Goal: Task Accomplishment & Management: Manage account settings

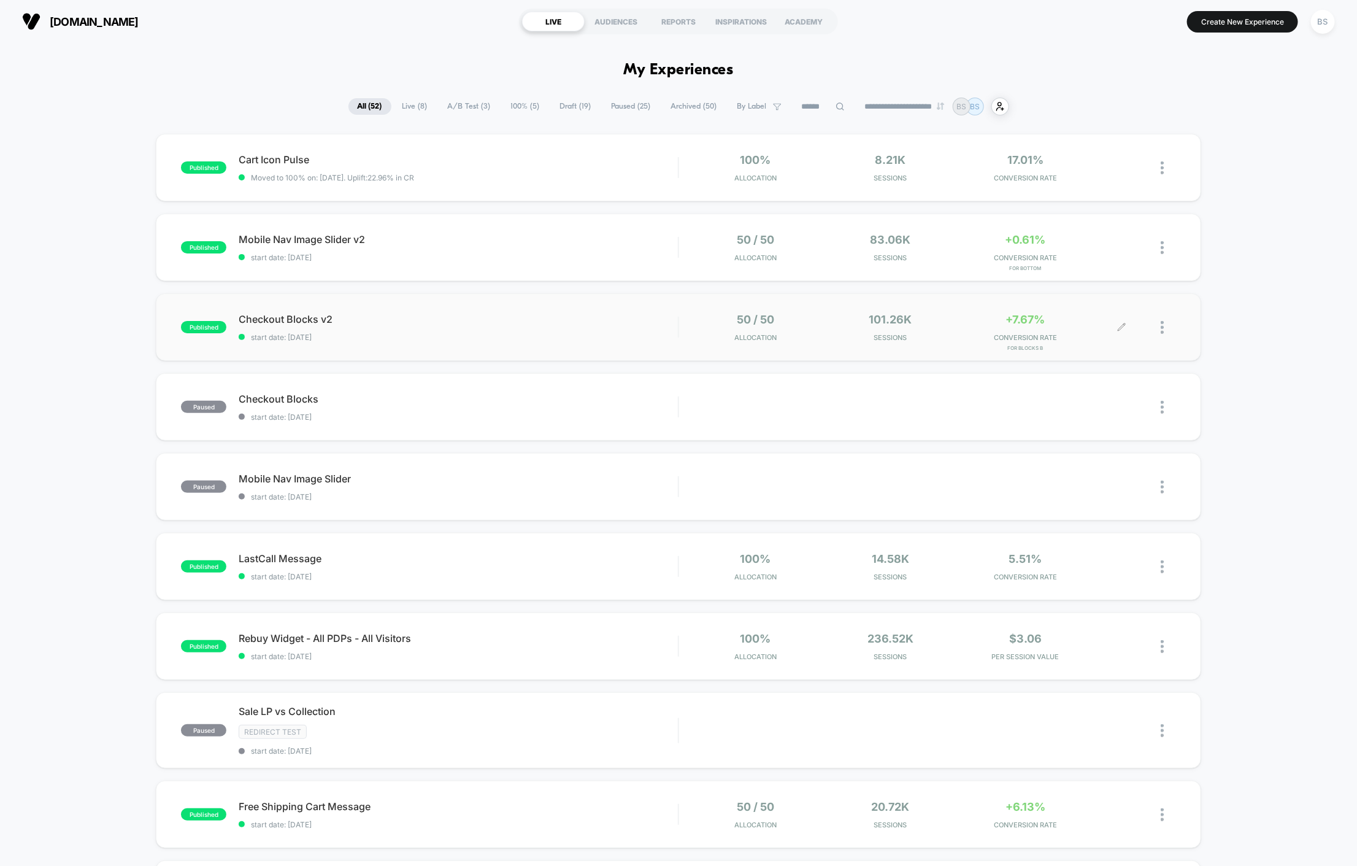
click at [947, 333] on span "Sessions" at bounding box center [890, 337] width 129 height 9
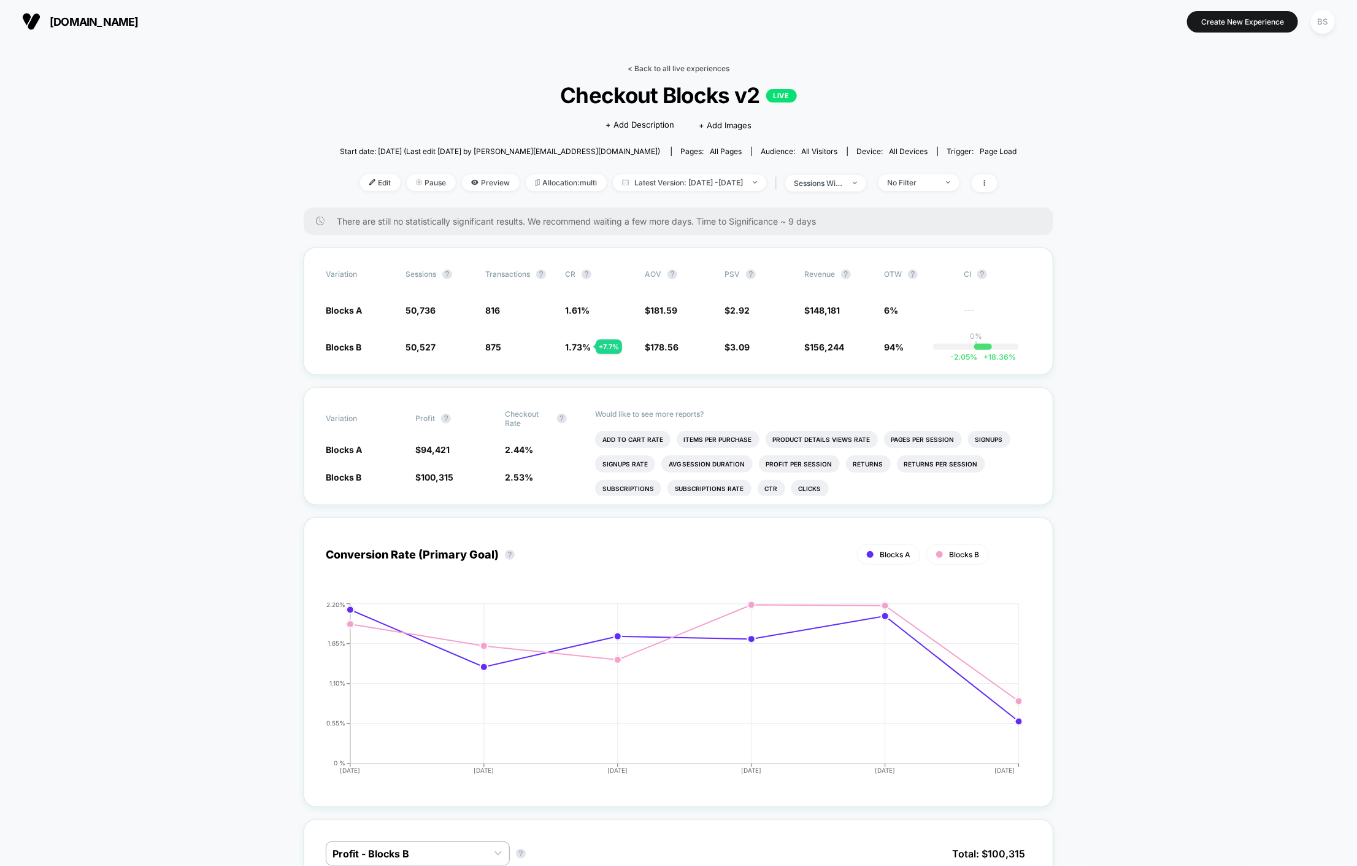
click at [642, 70] on link "< Back to all live experiences" at bounding box center [679, 68] width 102 height 9
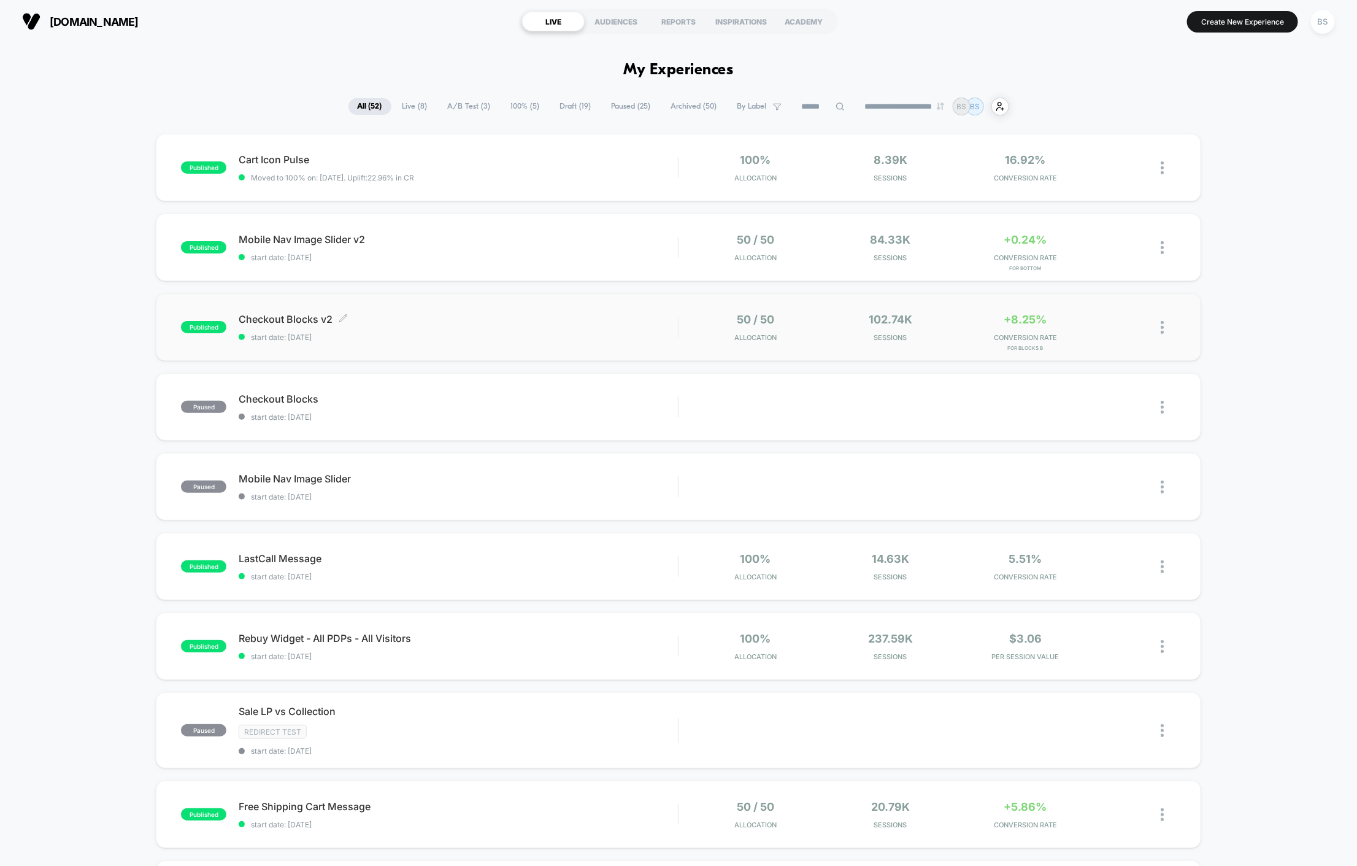
click at [629, 319] on span "Checkout Blocks v2 Click to edit experience details" at bounding box center [458, 319] width 439 height 12
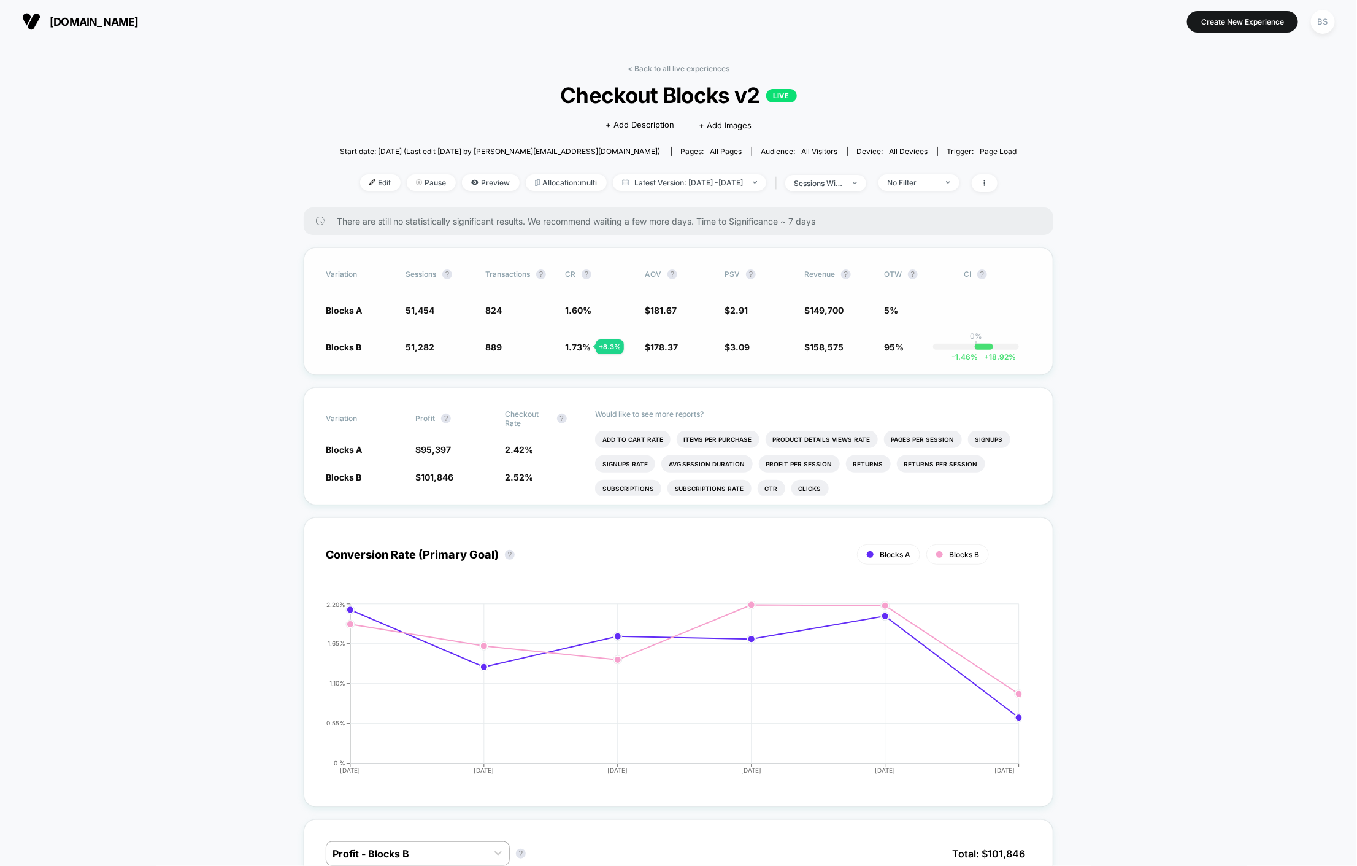
click at [577, 342] on span "1.73 %" at bounding box center [578, 347] width 26 height 10
click at [670, 69] on link "< Back to all live experiences" at bounding box center [679, 68] width 102 height 9
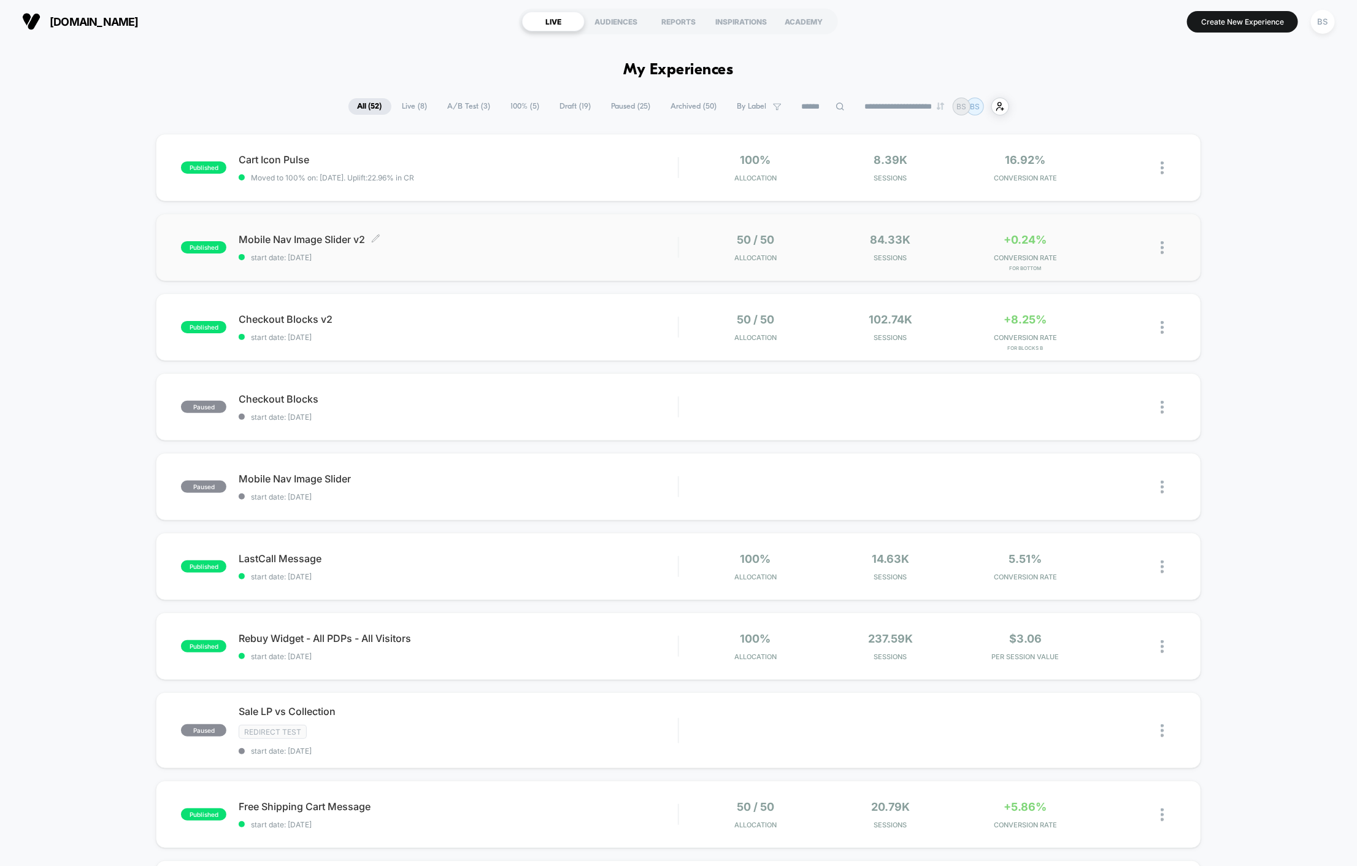
click at [674, 247] on div "Mobile Nav Image Slider v2 Click to edit experience details Click to edit exper…" at bounding box center [458, 247] width 439 height 29
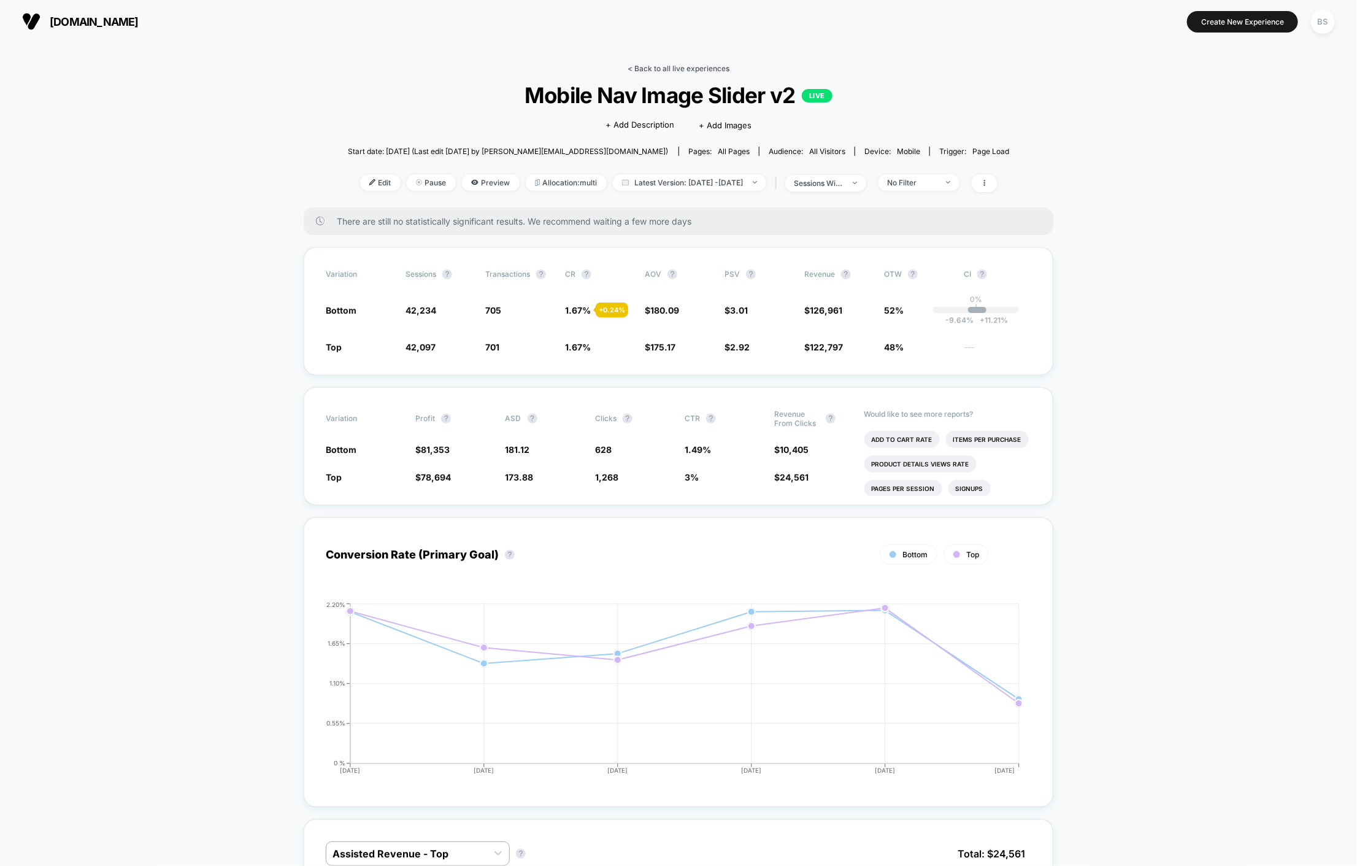
click at [655, 66] on link "< Back to all live experiences" at bounding box center [679, 68] width 102 height 9
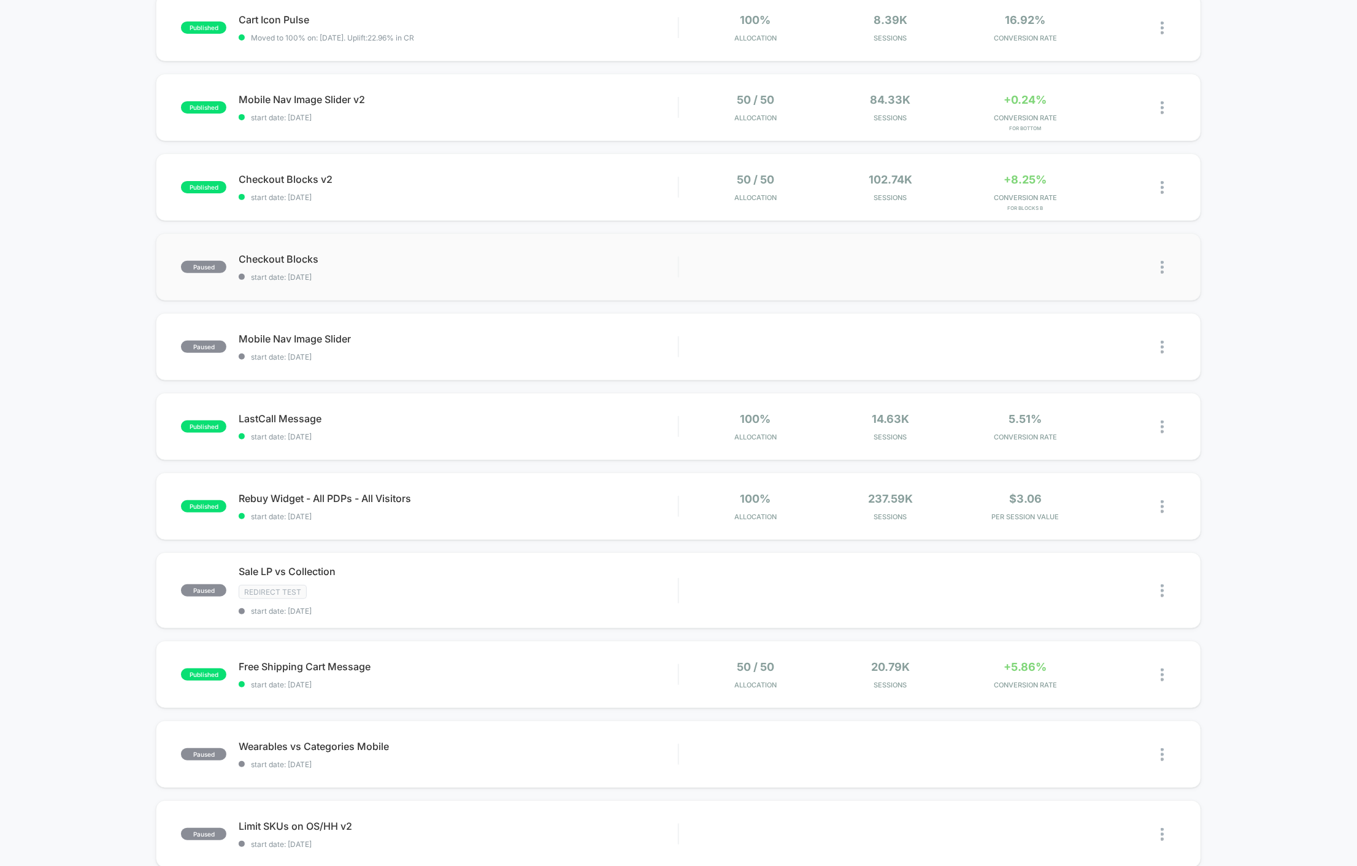
scroll to position [151, 0]
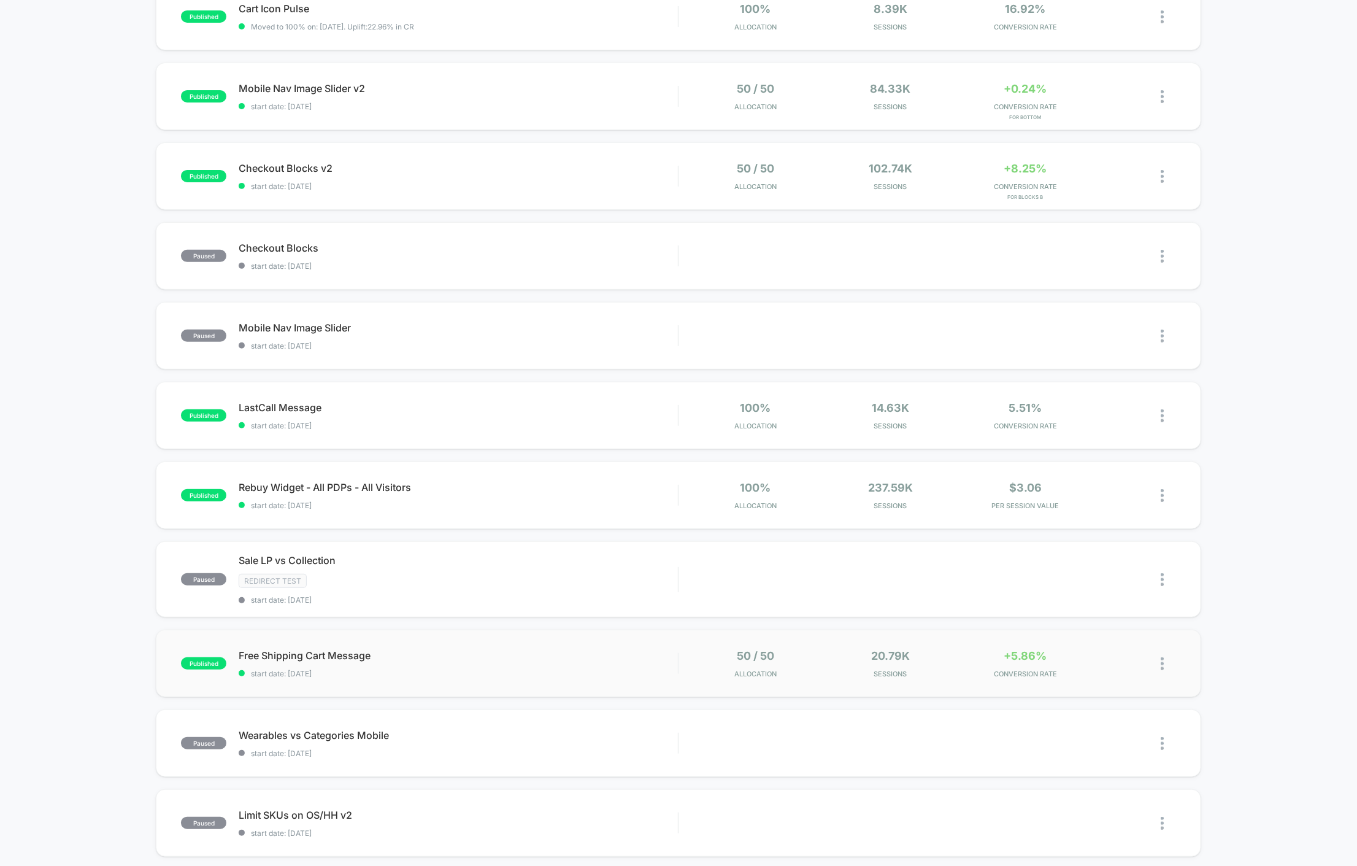
click at [662, 670] on span "start date: [DATE]" at bounding box center [458, 673] width 439 height 9
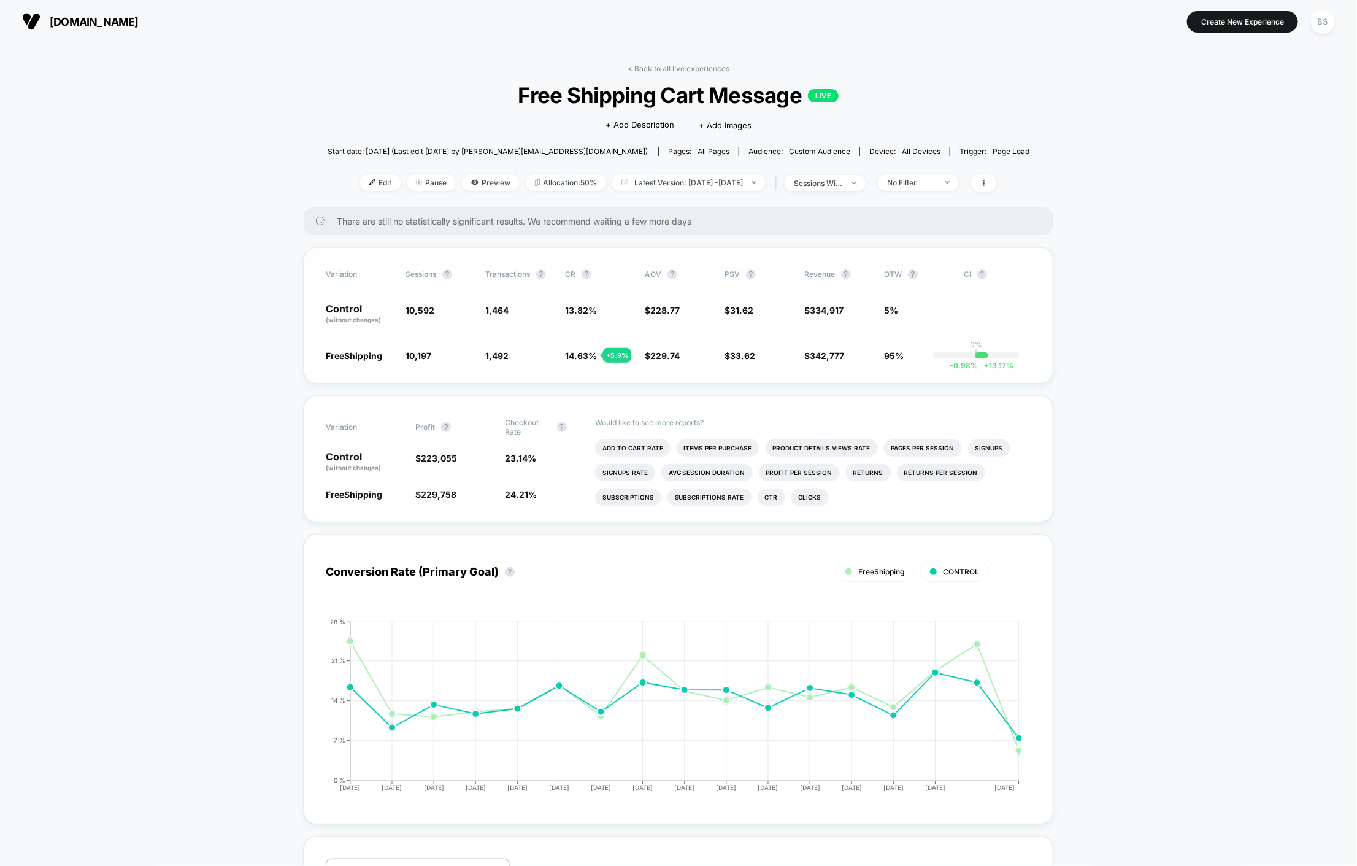
click at [977, 358] on div "-0.98 % + 13.17 %" at bounding box center [981, 355] width 13 height 6
click at [951, 191] on div "Edit Pause Preview Allocation: 50% Latest Version: [DATE] - [DATE] | sessions w…" at bounding box center [679, 183] width 702 height 18
click at [936, 182] on div "No Filter" at bounding box center [911, 182] width 49 height 9
click at [930, 282] on span "Returning Visitors" at bounding box center [935, 277] width 71 height 10
click at [931, 357] on button "Save" at bounding box center [936, 361] width 112 height 20
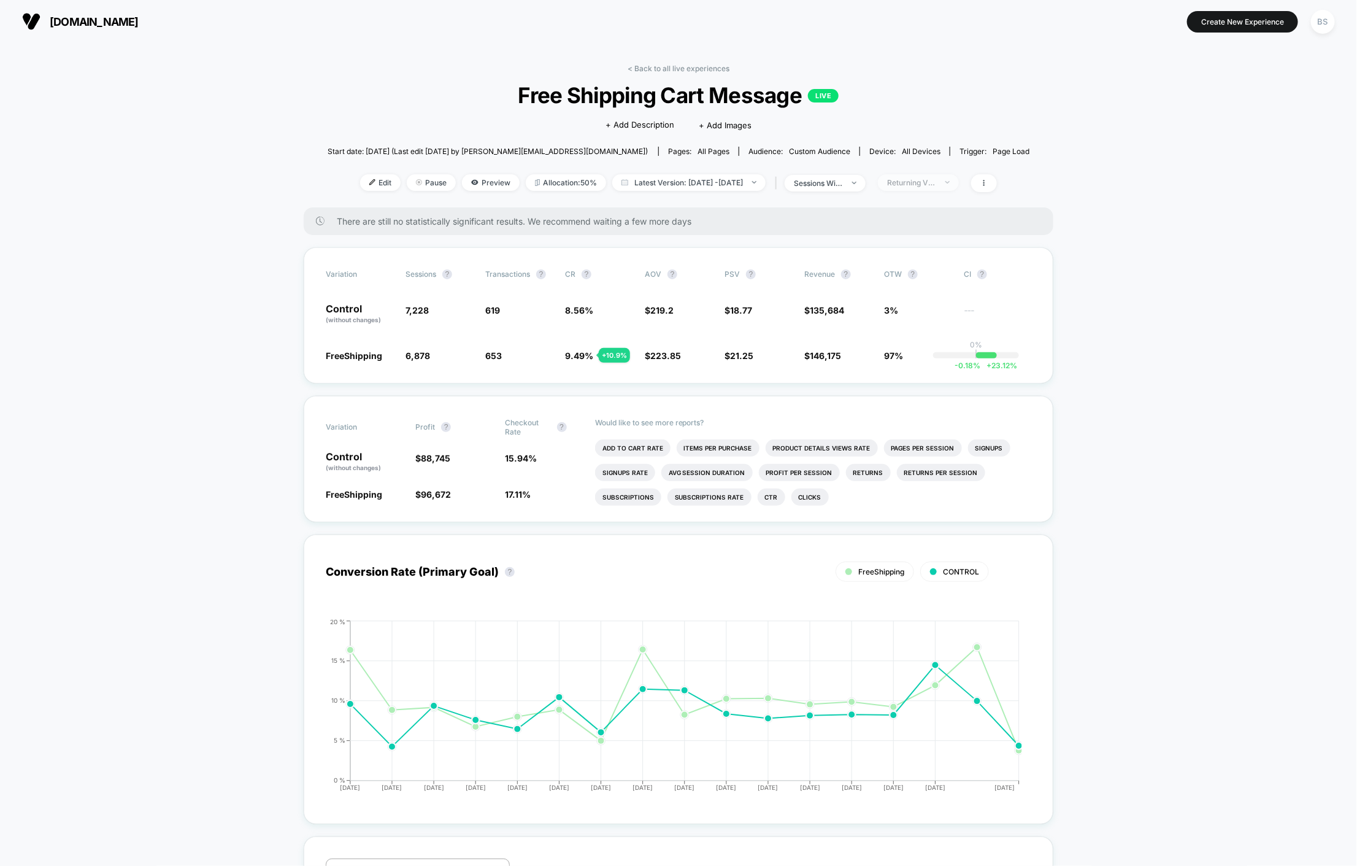
click at [939, 175] on span "Returning Visitors" at bounding box center [918, 182] width 81 height 17
click at [911, 255] on span "Desktop Visitors" at bounding box center [933, 253] width 66 height 10
click at [917, 354] on button "Save" at bounding box center [936, 361] width 112 height 20
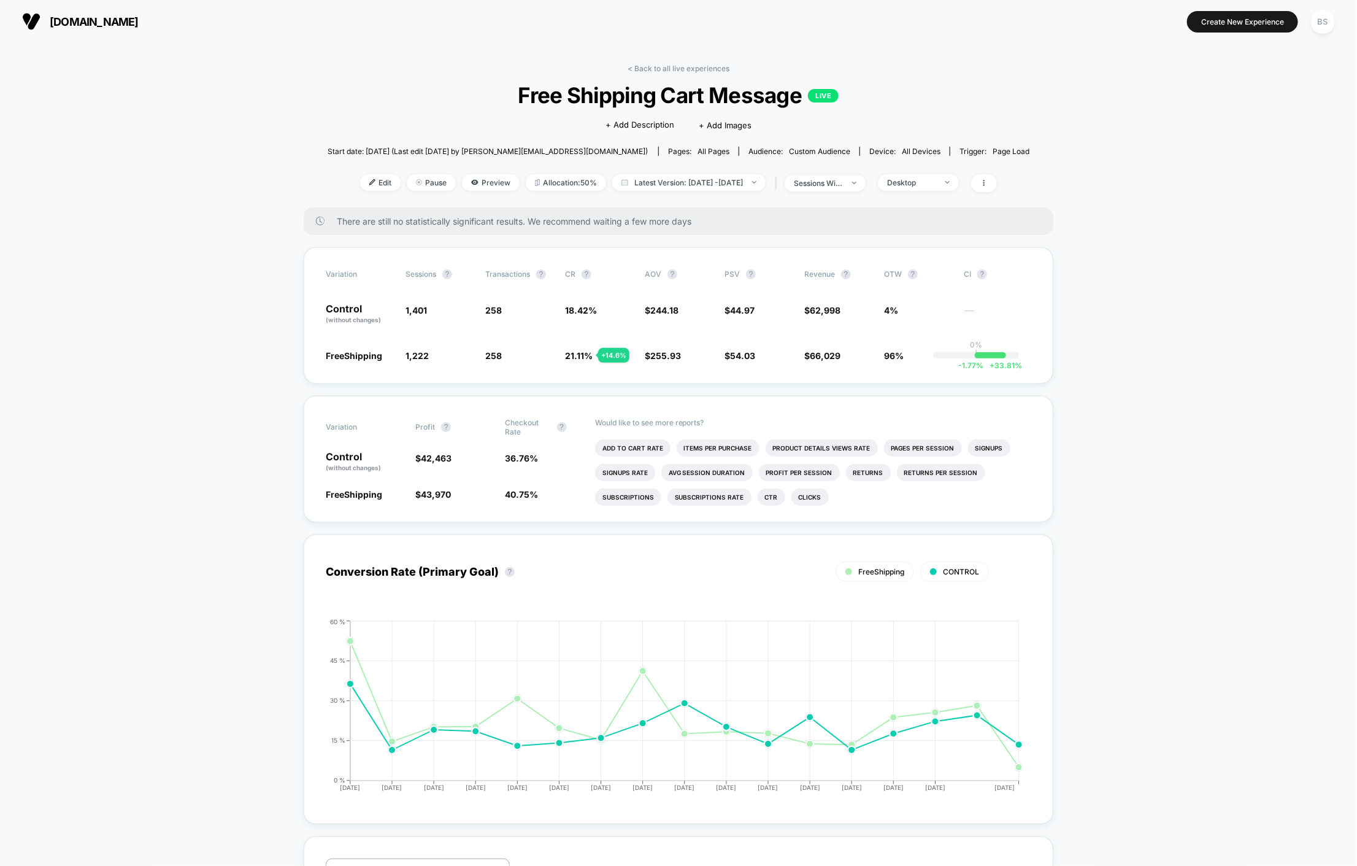
click at [936, 192] on div "Edit Pause Preview Allocation: 50% Latest Version: [DATE] - [DATE] | sessions w…" at bounding box center [679, 183] width 702 height 18
click at [935, 184] on div "Desktop" at bounding box center [911, 182] width 49 height 9
click at [923, 231] on span "Mobile Visitors" at bounding box center [929, 228] width 59 height 10
click at [915, 385] on div "Mobile Visitors ? Desktop Visitors ? Returning Visitors ? New Visitors ? No Fil…" at bounding box center [936, 296] width 150 height 187
click at [915, 351] on button "Save" at bounding box center [936, 361] width 112 height 20
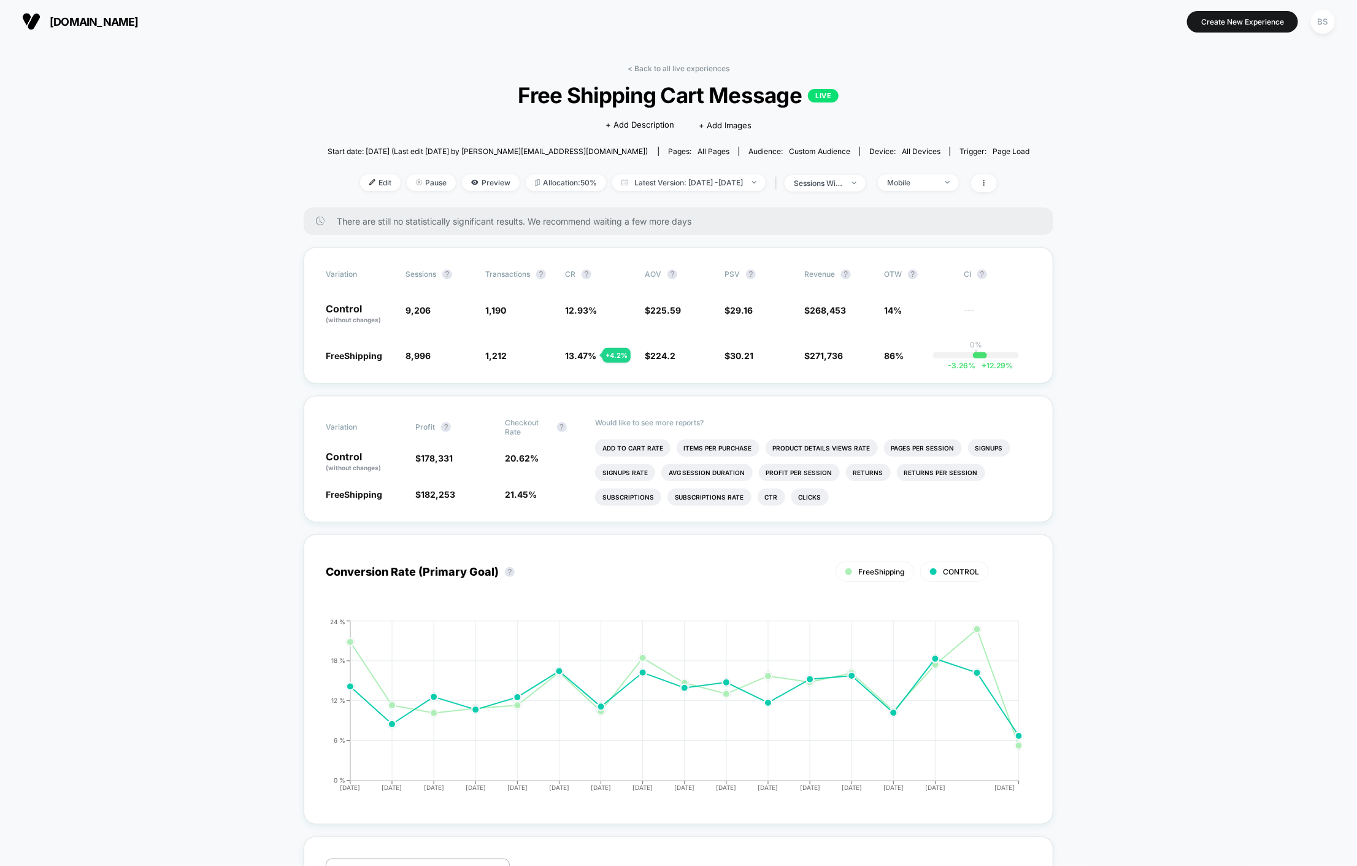
click at [947, 197] on div "< Back to all live experiences Free Shipping Cart Message LIVE Click to edit ex…" at bounding box center [679, 136] width 702 height 144
click at [936, 183] on div "Mobile" at bounding box center [911, 182] width 49 height 9
click at [913, 321] on span "No Filter" at bounding box center [917, 326] width 34 height 10
click at [915, 364] on button "Save" at bounding box center [936, 361] width 112 height 20
click at [951, 193] on div "< Back to all live experiences Free Shipping Cart Message LIVE Click to edit ex…" at bounding box center [679, 136] width 702 height 144
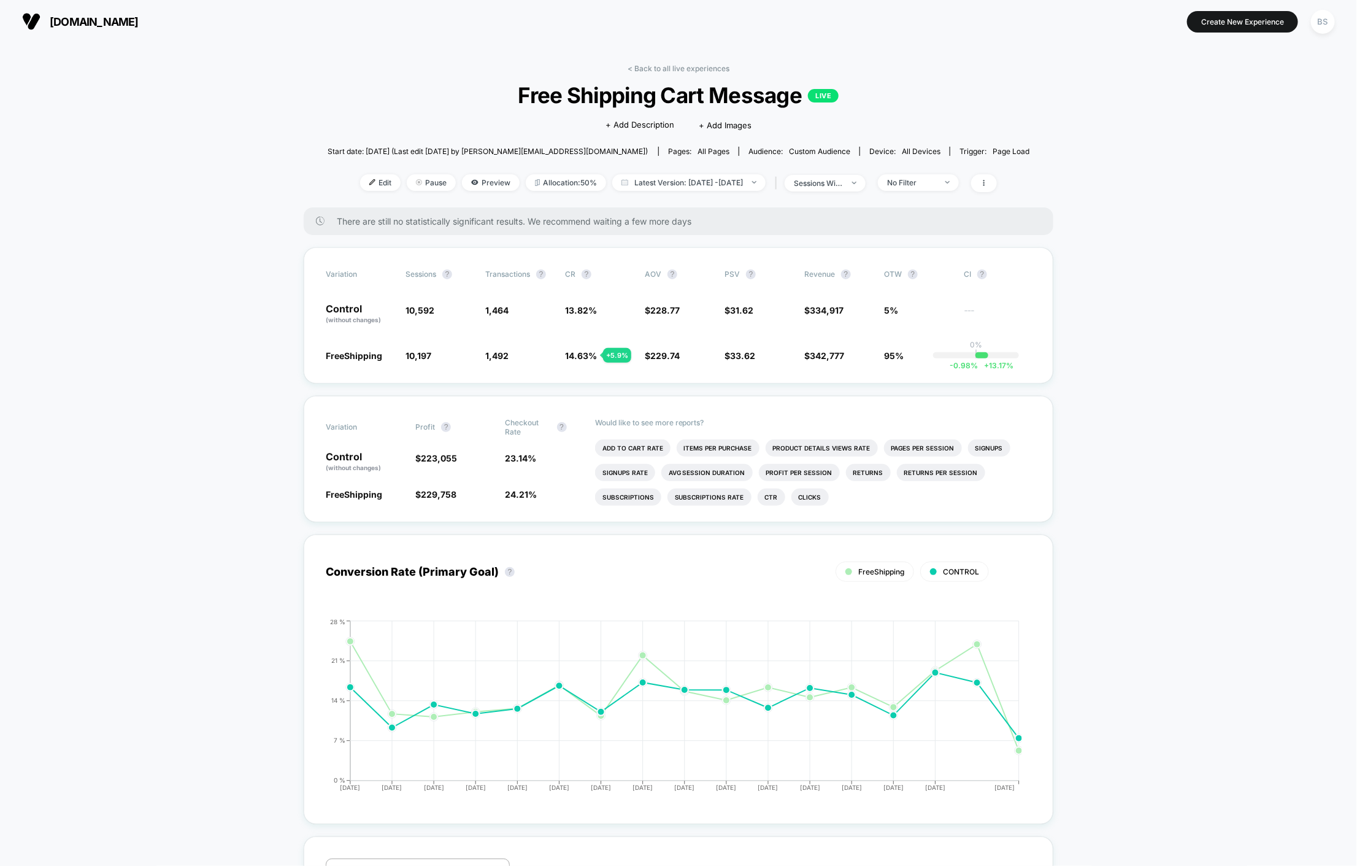
click at [951, 193] on div "< Back to all live experiences Free Shipping Cart Message LIVE Click to edit ex…" at bounding box center [679, 136] width 702 height 144
click at [951, 186] on span "No Filter" at bounding box center [918, 182] width 81 height 17
click at [909, 303] on span "New Visitors" at bounding box center [925, 302] width 50 height 10
click at [913, 369] on button "Save" at bounding box center [936, 361] width 112 height 20
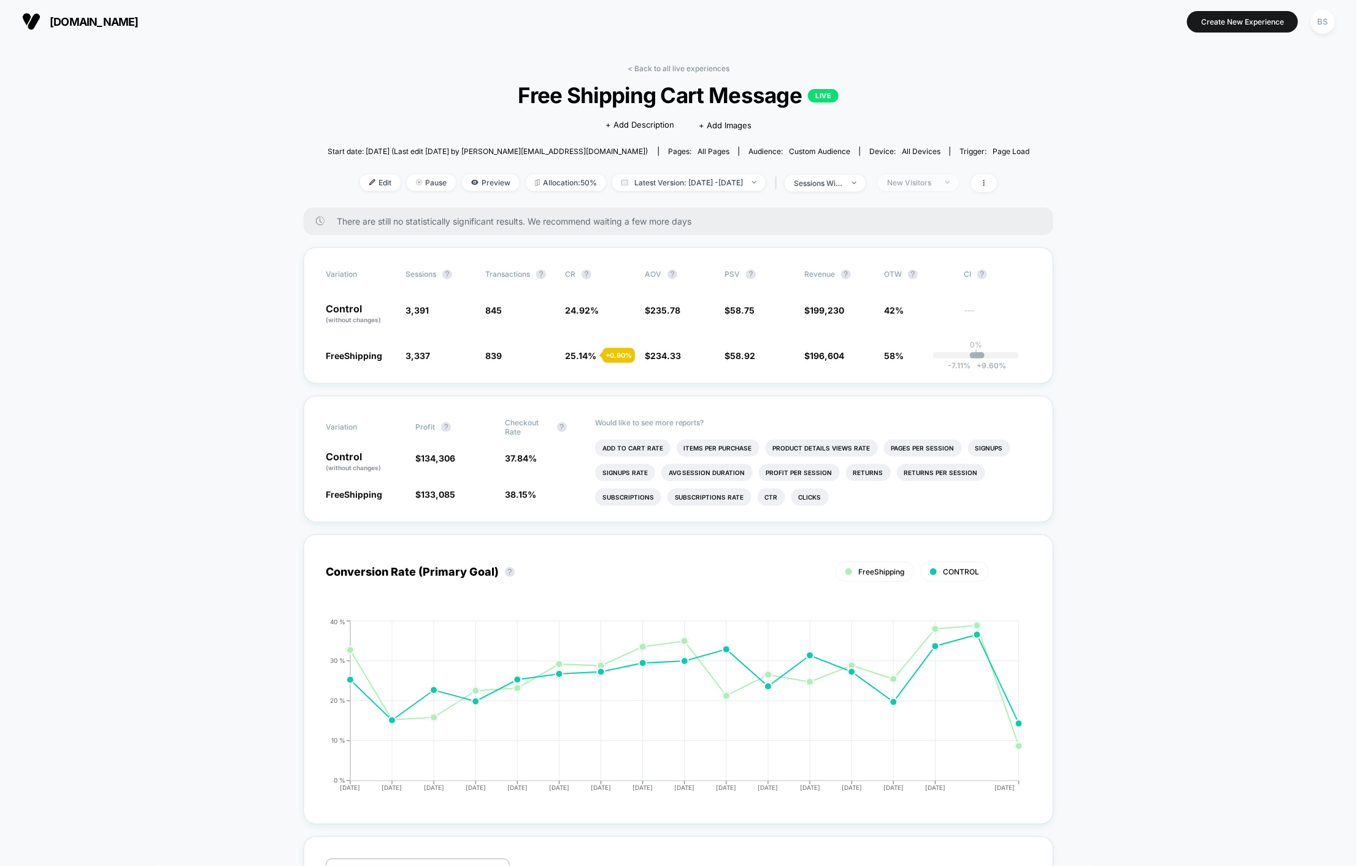
click at [935, 185] on div "New Visitors" at bounding box center [911, 182] width 49 height 9
click at [912, 227] on span "Mobile Visitors" at bounding box center [929, 228] width 59 height 10
click at [919, 360] on button "Save" at bounding box center [936, 361] width 112 height 20
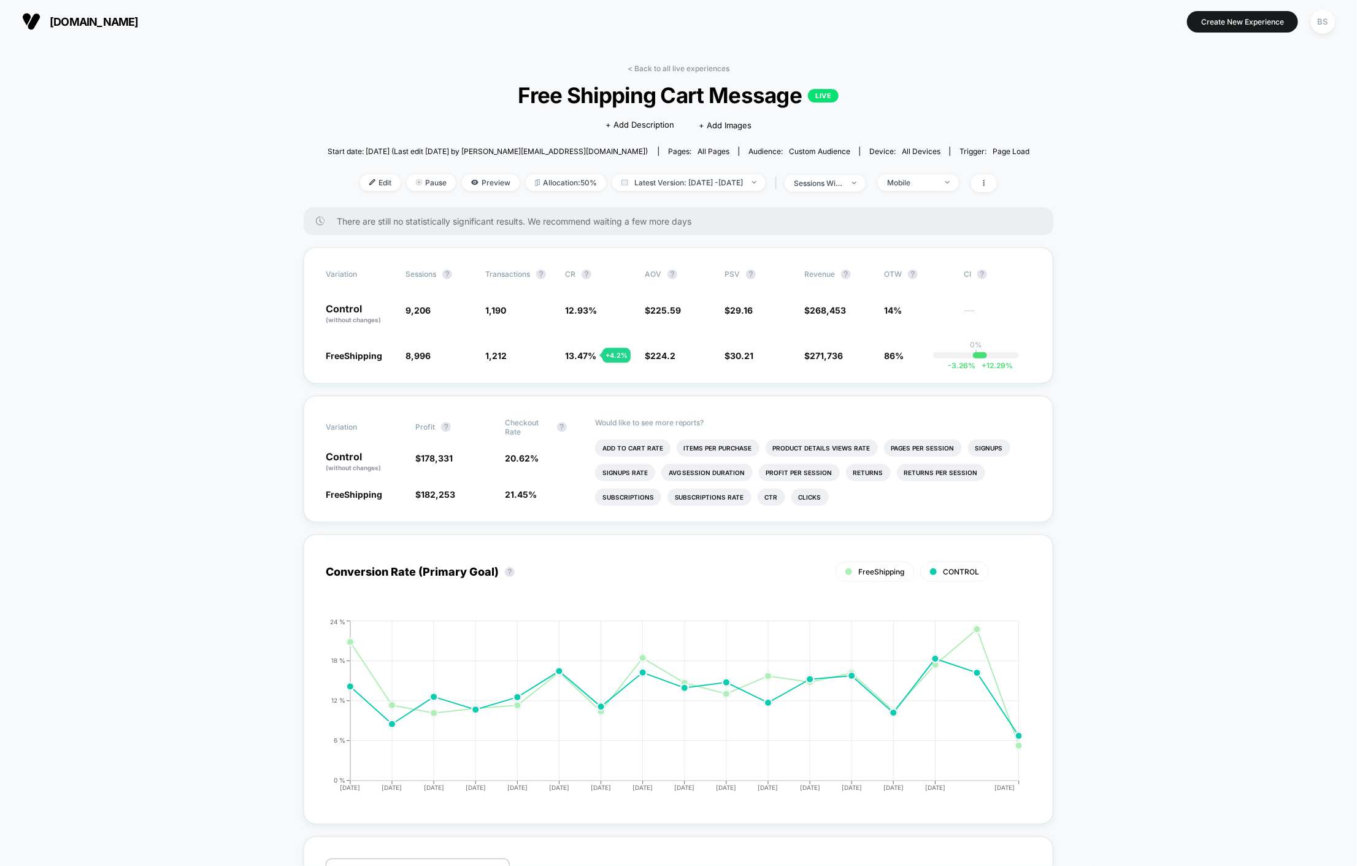
click at [645, 74] on div "< Back to all live experiences Free Shipping Cart Message LIVE Click to edit ex…" at bounding box center [679, 136] width 702 height 144
click at [645, 69] on link "< Back to all live experiences" at bounding box center [679, 68] width 102 height 9
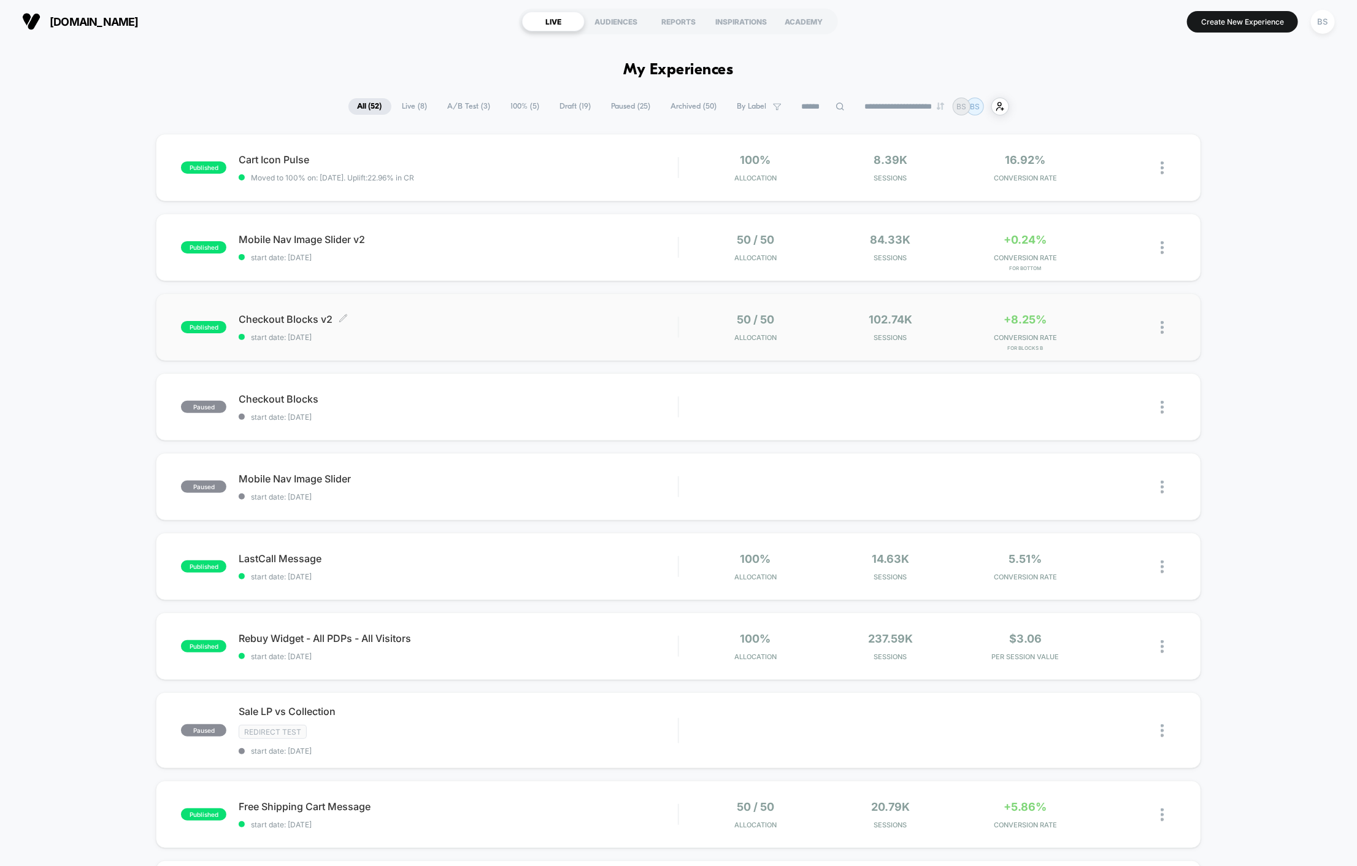
scroll to position [63, 0]
